Goal: Obtain resource: Download file/media

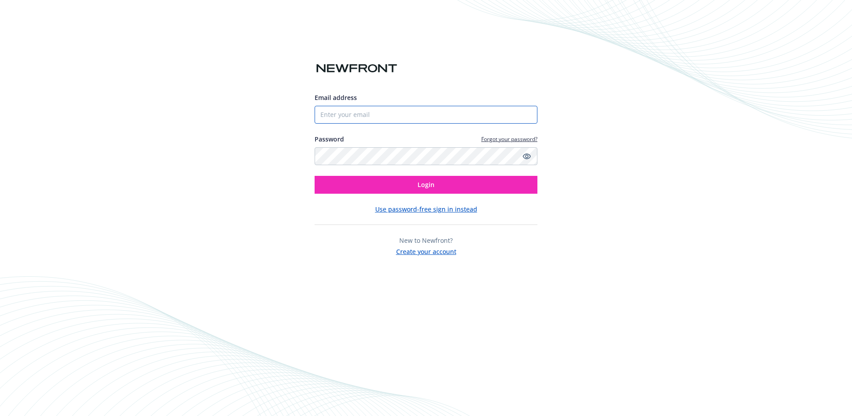
click at [363, 116] on input "Email address" at bounding box center [426, 115] width 223 height 18
type input "[PERSON_NAME][EMAIL_ADDRESS][PERSON_NAME][PERSON_NAME][DOMAIN_NAME]"
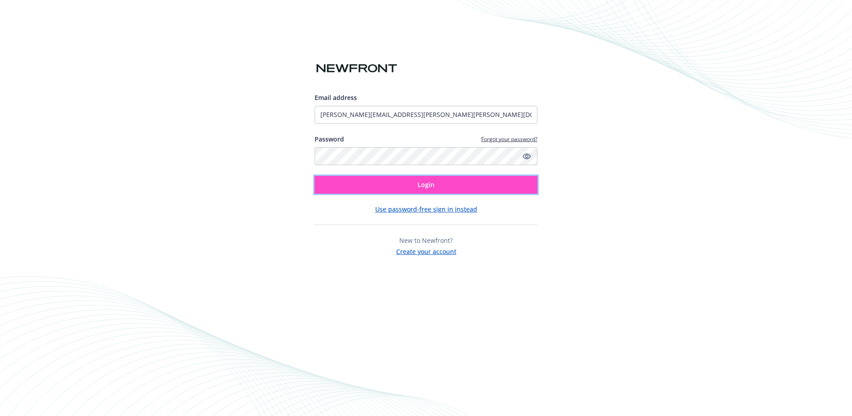
click at [390, 189] on button "Login" at bounding box center [426, 185] width 223 height 18
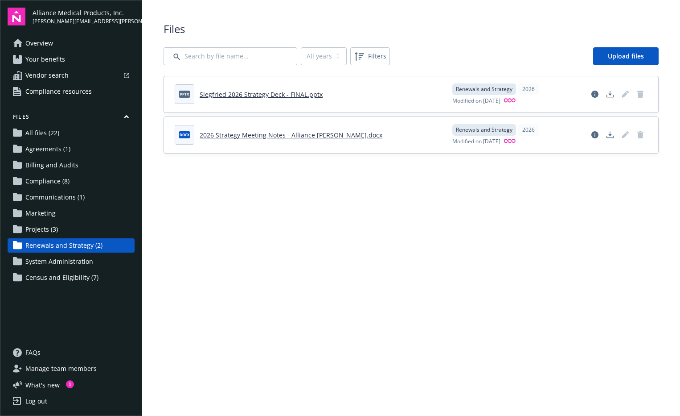
click at [226, 134] on link "2026 Strategy Meeting Notes - Alliance [PERSON_NAME].docx" at bounding box center [291, 135] width 183 height 8
click at [241, 93] on link "Siegfried 2026 Strategy Deck - FINAL.pptx" at bounding box center [261, 94] width 123 height 8
